Goal: Information Seeking & Learning: Learn about a topic

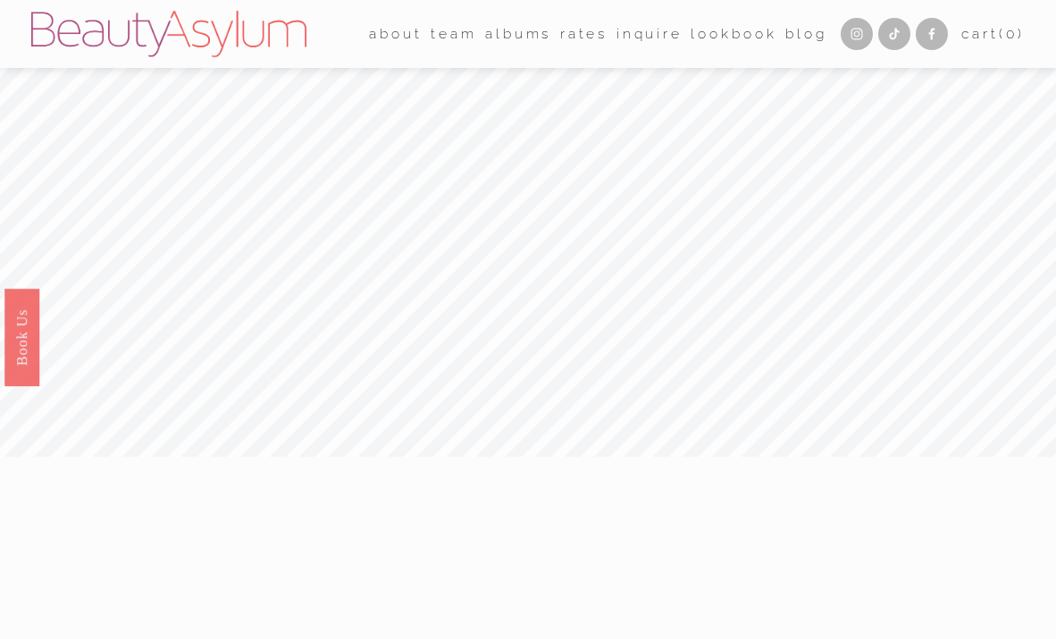
click at [573, 37] on link "Rates" at bounding box center [583, 34] width 47 height 28
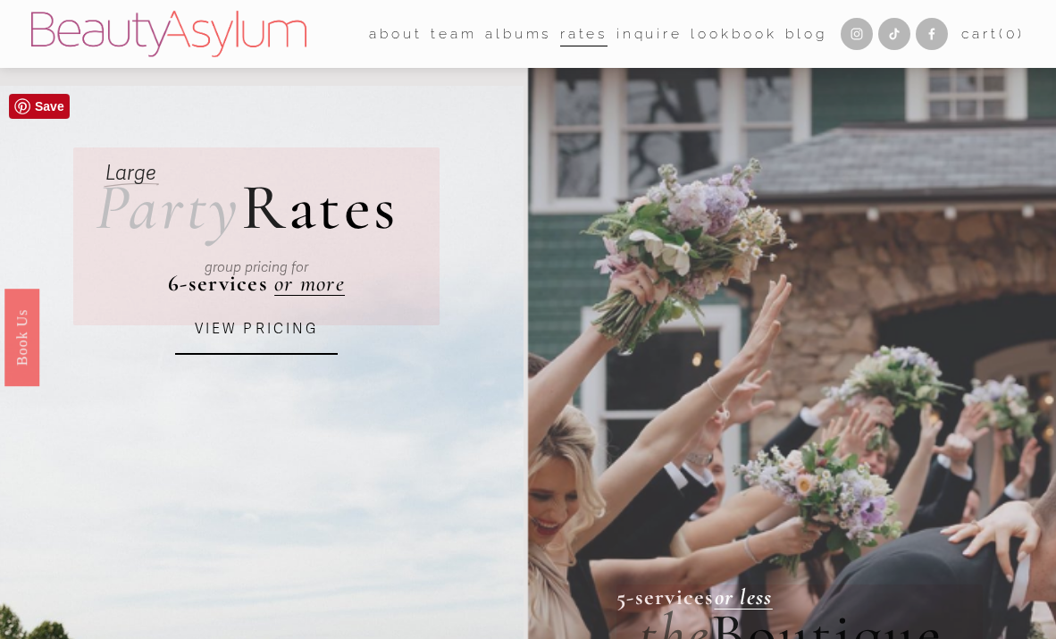
click at [273, 319] on link "VIEW PRICING" at bounding box center [256, 330] width 163 height 50
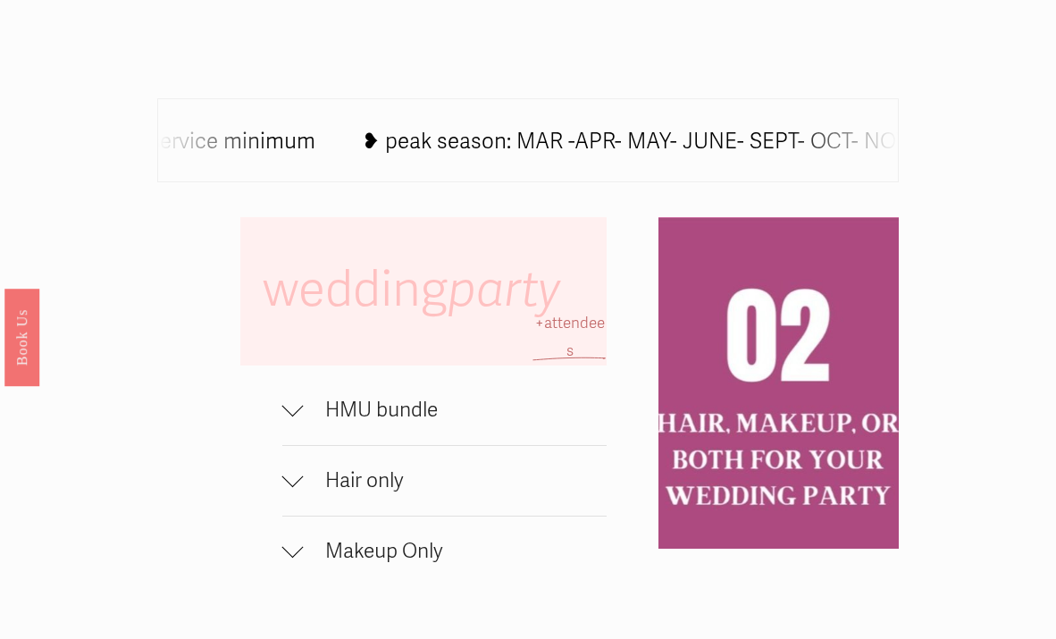
scroll to position [831, 0]
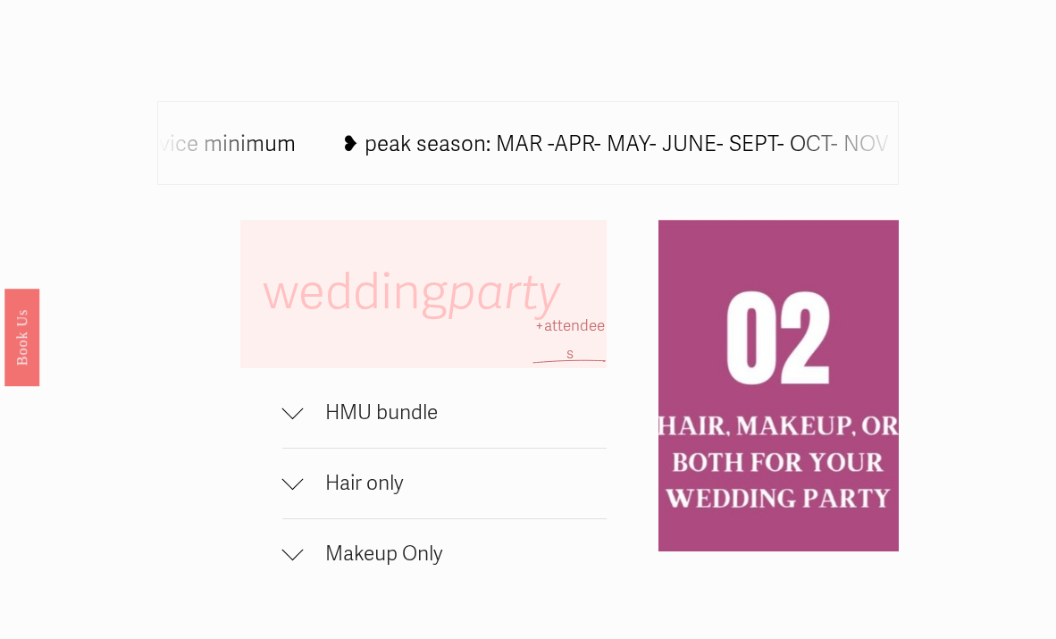
click at [365, 409] on span "HMU bundle" at bounding box center [455, 412] width 303 height 25
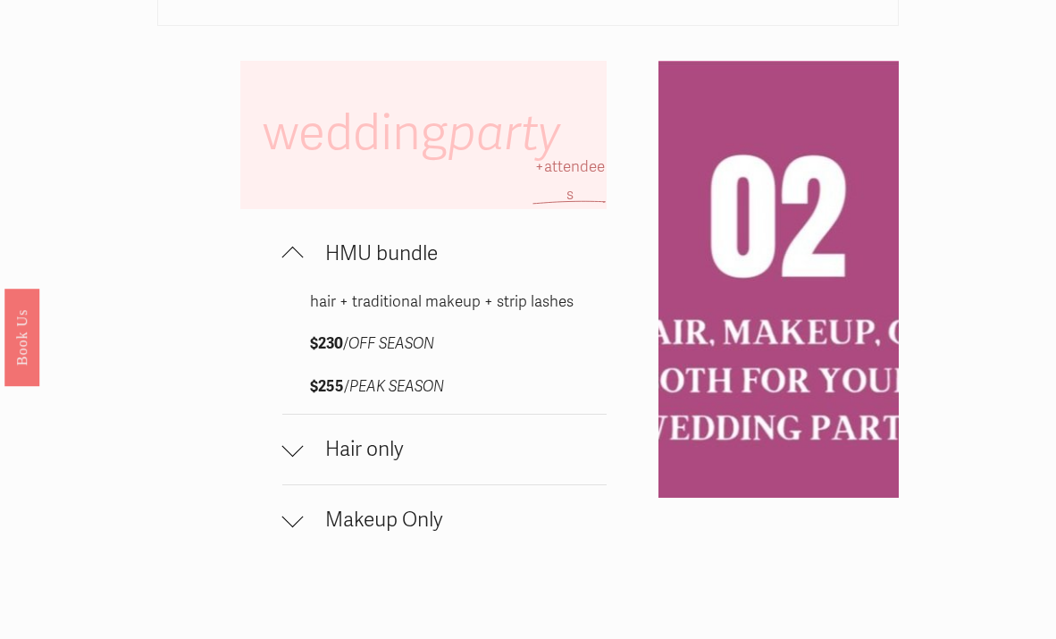
scroll to position [986, 0]
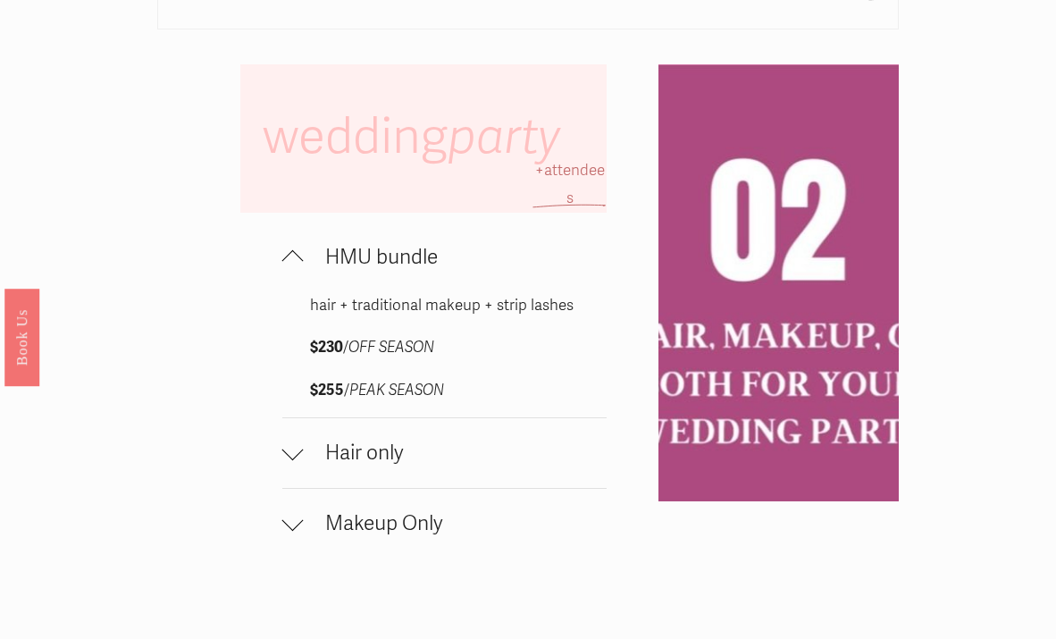
click at [370, 455] on span "Hair only" at bounding box center [455, 452] width 303 height 25
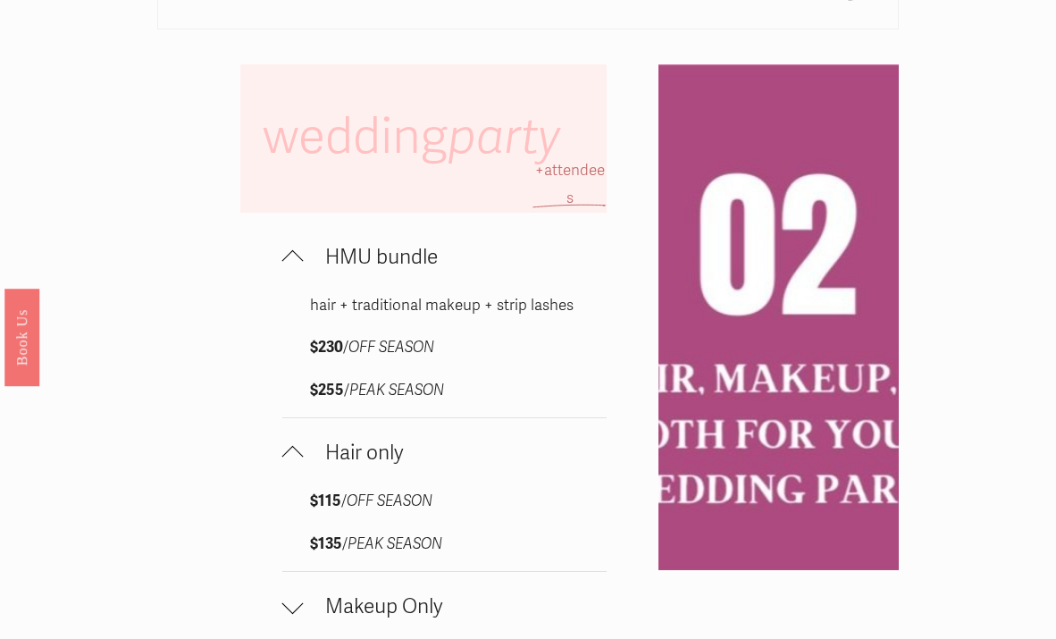
click at [370, 455] on span "Hair only" at bounding box center [455, 452] width 303 height 25
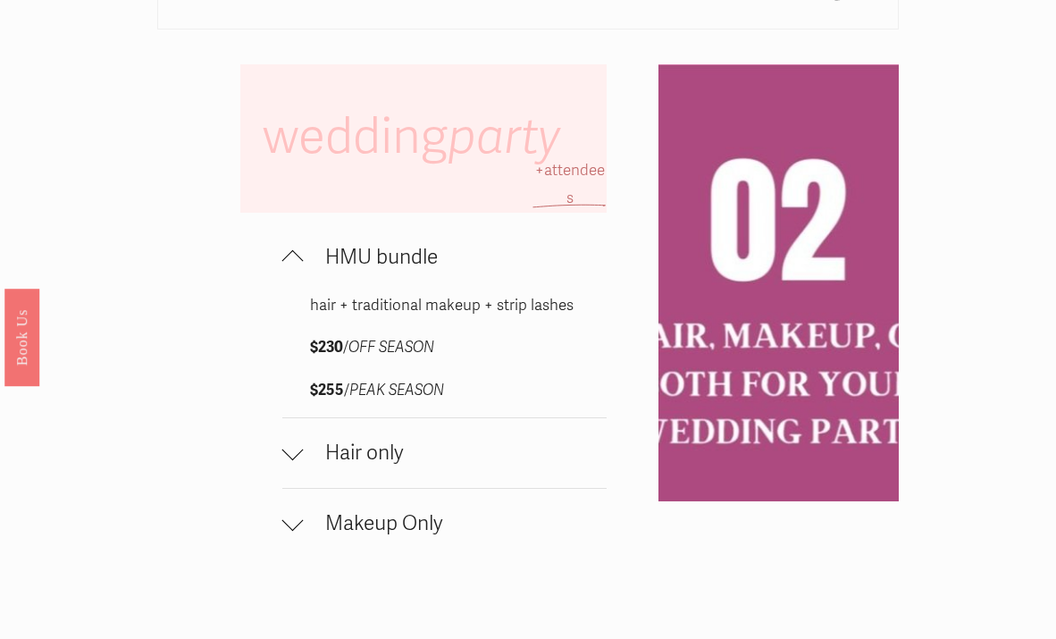
click at [384, 515] on span "Makeup Only" at bounding box center [455, 523] width 303 height 25
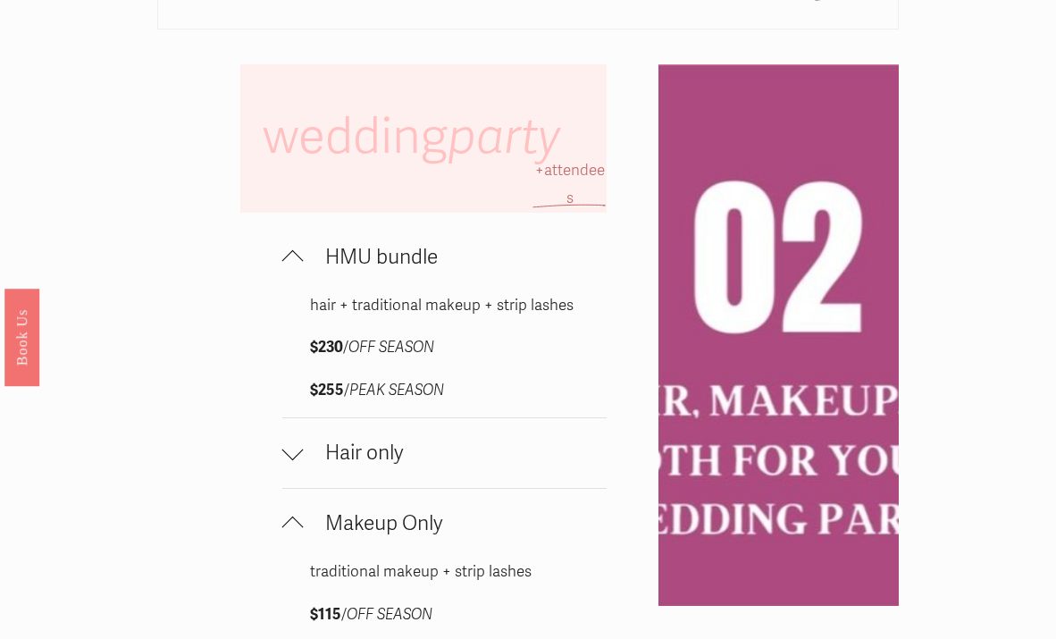
click at [384, 515] on span "Makeup Only" at bounding box center [455, 523] width 303 height 25
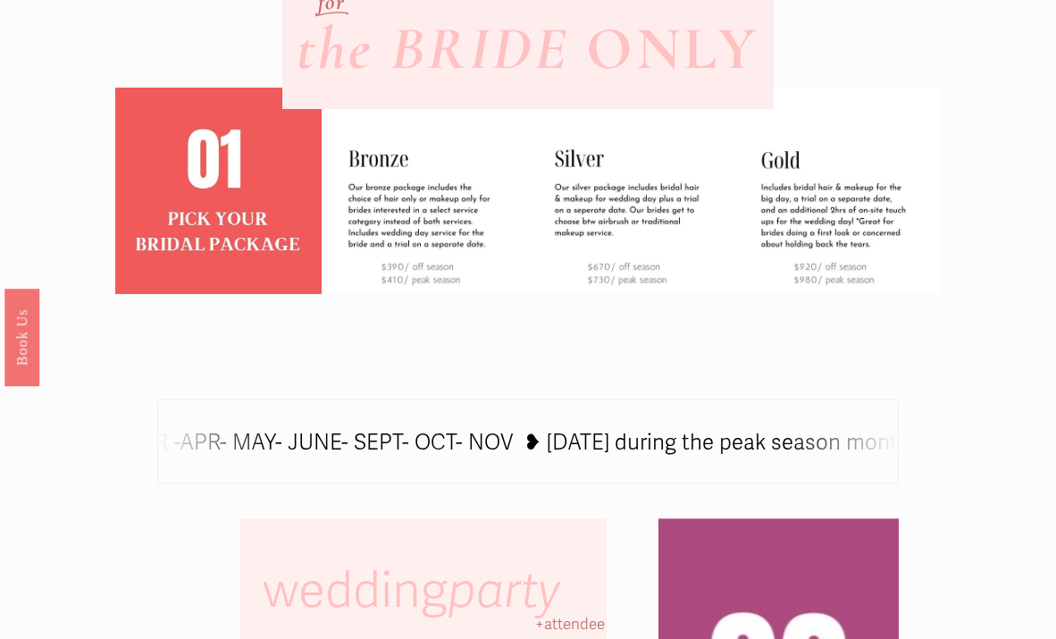
scroll to position [534, 0]
